Goal: Check status: Check status

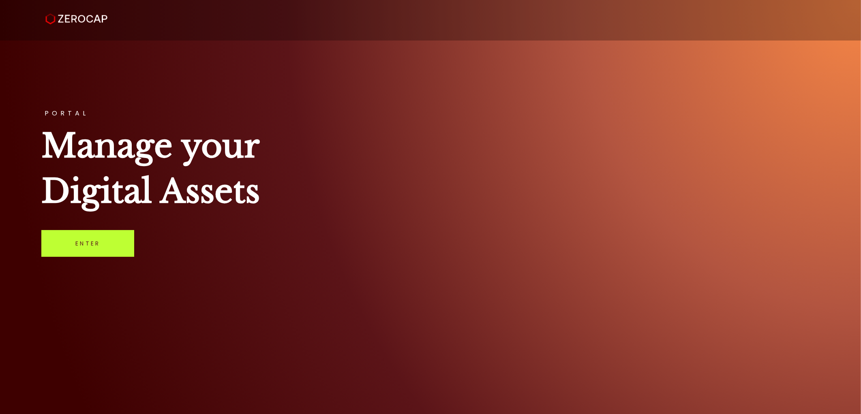
click at [99, 246] on link "Enter" at bounding box center [87, 243] width 93 height 27
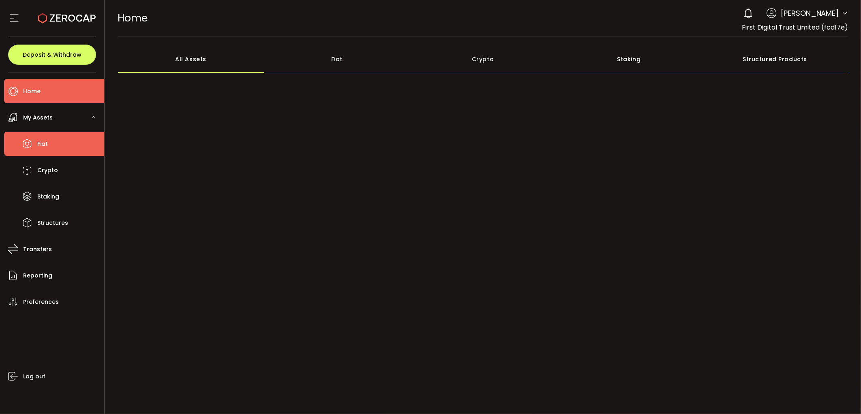
click at [54, 145] on li "Fiat" at bounding box center [54, 144] width 100 height 24
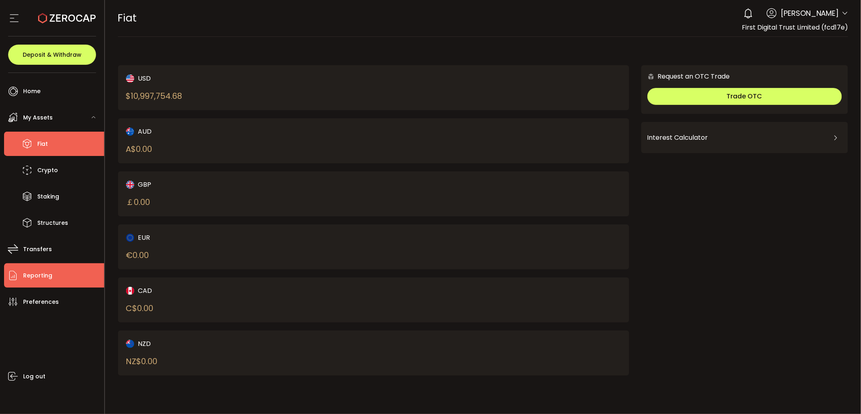
click at [40, 245] on span "Reporting" at bounding box center [37, 276] width 29 height 12
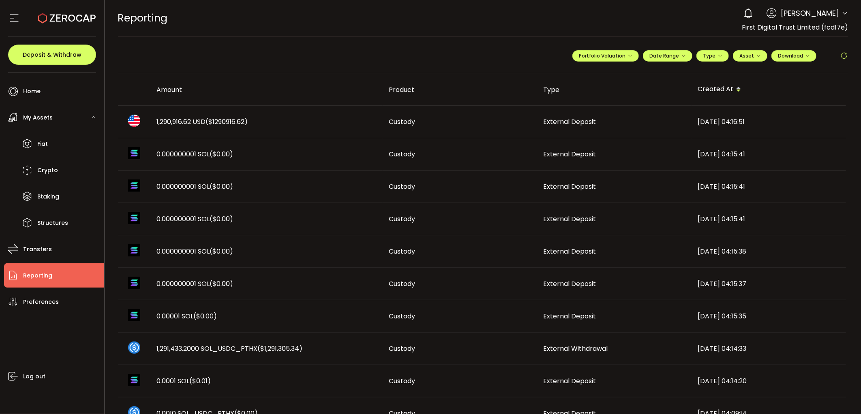
click at [176, 127] on td "1,290,916.62 USD ($1290916.62)" at bounding box center [266, 122] width 232 height 32
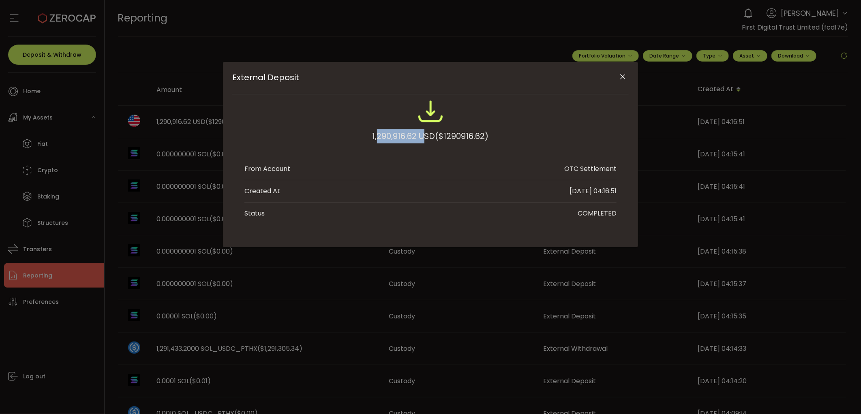
drag, startPoint x: 374, startPoint y: 138, endPoint x: 421, endPoint y: 136, distance: 47.0
click at [421, 136] on div "1,290,916.62 USD ($1290916.62)" at bounding box center [430, 136] width 116 height 15
click at [418, 136] on div "1,290,916.62 USD ($1290916.62)" at bounding box center [430, 136] width 116 height 15
click at [415, 136] on div "1,290,916.62 USD ($1290916.62)" at bounding box center [430, 136] width 116 height 15
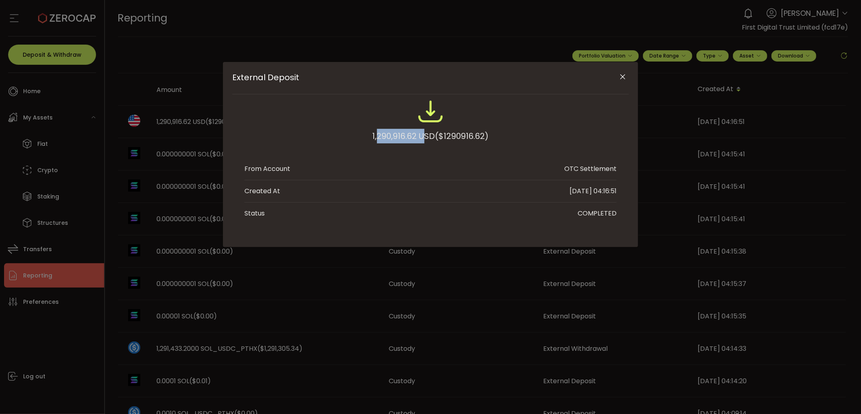
click at [414, 136] on div "1,290,916.62 USD ($1290916.62)" at bounding box center [430, 136] width 116 height 15
drag, startPoint x: 361, startPoint y: 136, endPoint x: 414, endPoint y: 136, distance: 53.1
click at [414, 136] on div "1,290,916.62 USD ($1290916.62)" at bounding box center [430, 124] width 372 height 53
copy div "1,290,916.62"
click at [424, 245] on div "External Deposit 1,290,916.62 USD ($1290916.62) From Account OTC Settlement Cre…" at bounding box center [430, 207] width 861 height 414
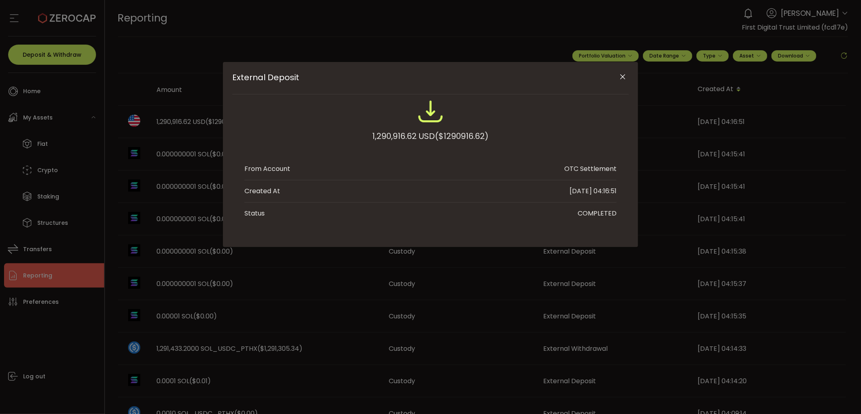
click at [424, 75] on icon "Close" at bounding box center [623, 77] width 8 height 8
